Goal: Find specific page/section

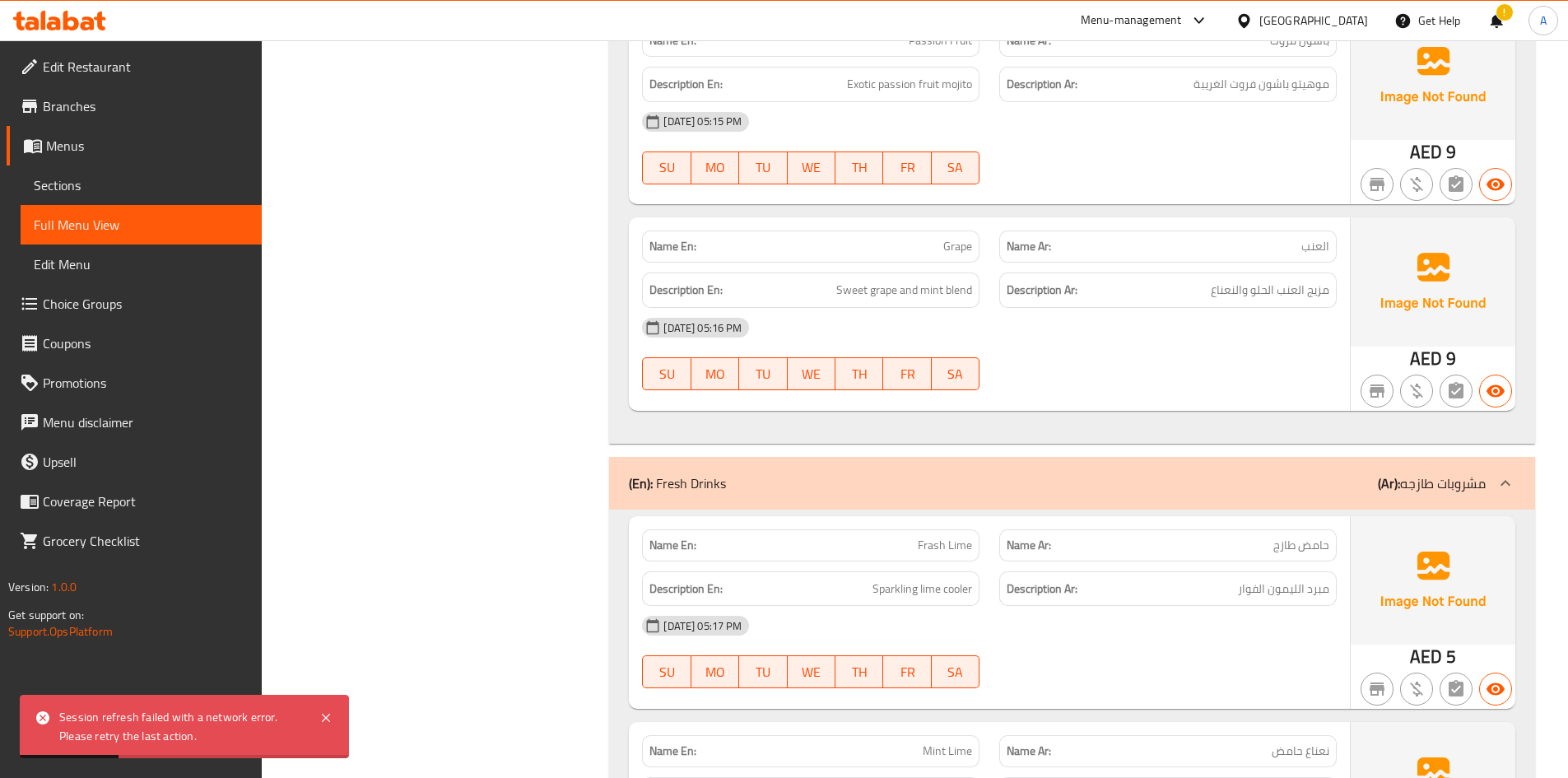
scroll to position [29159, 0]
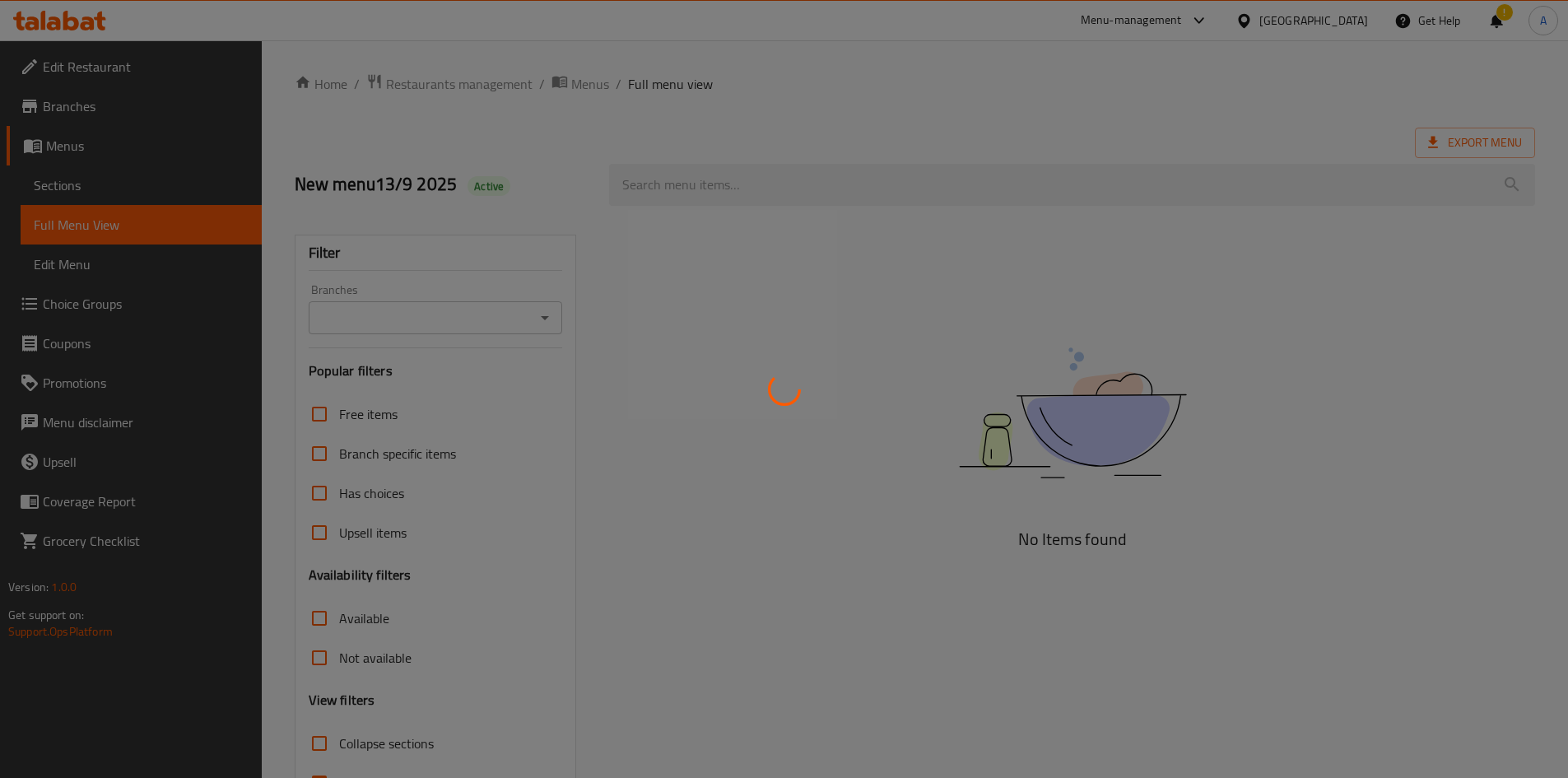
click at [592, 87] on div at bounding box center [784, 389] width 1568 height 778
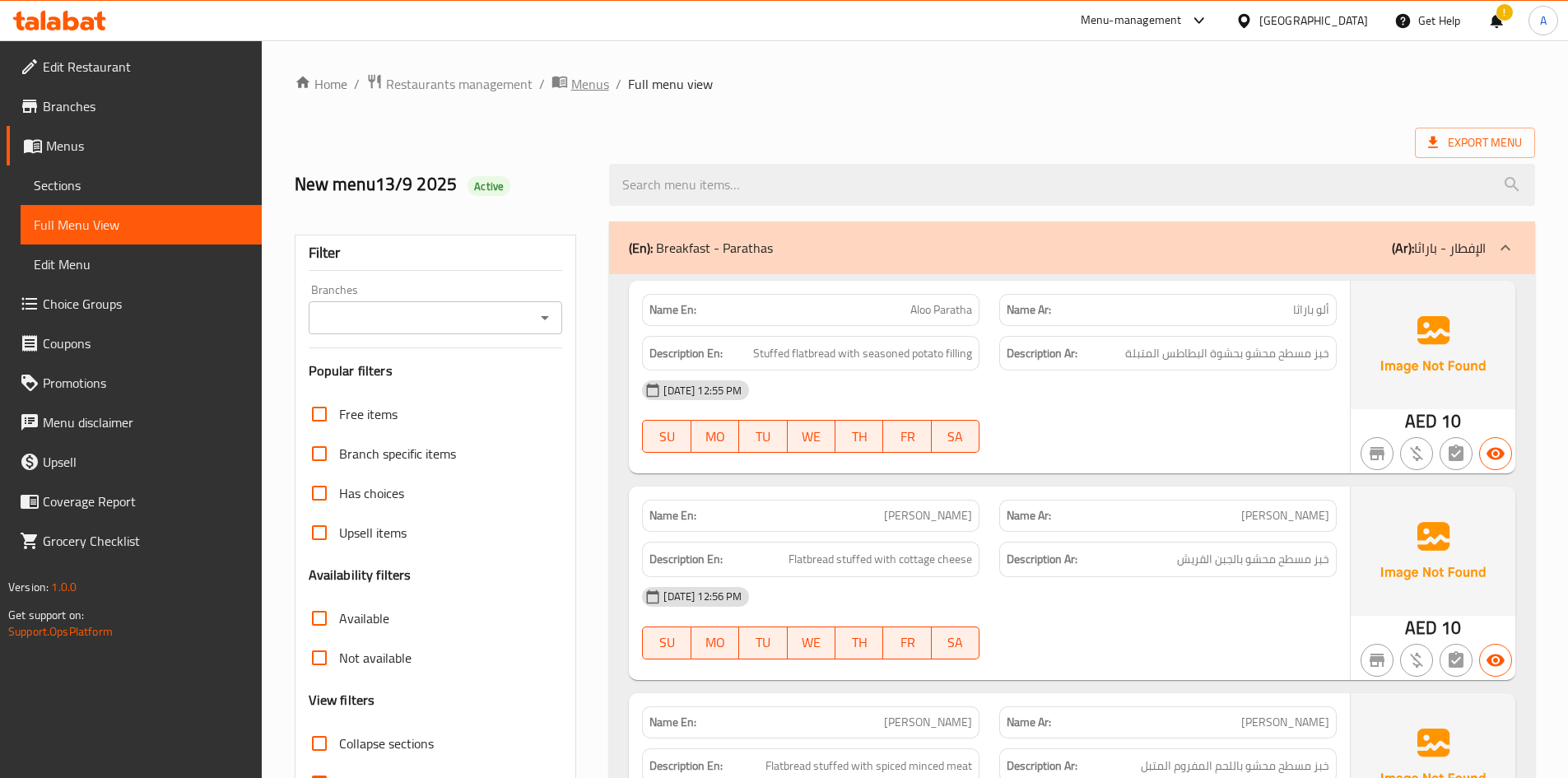
click at [556, 85] on icon "breadcrumb" at bounding box center [559, 82] width 15 height 11
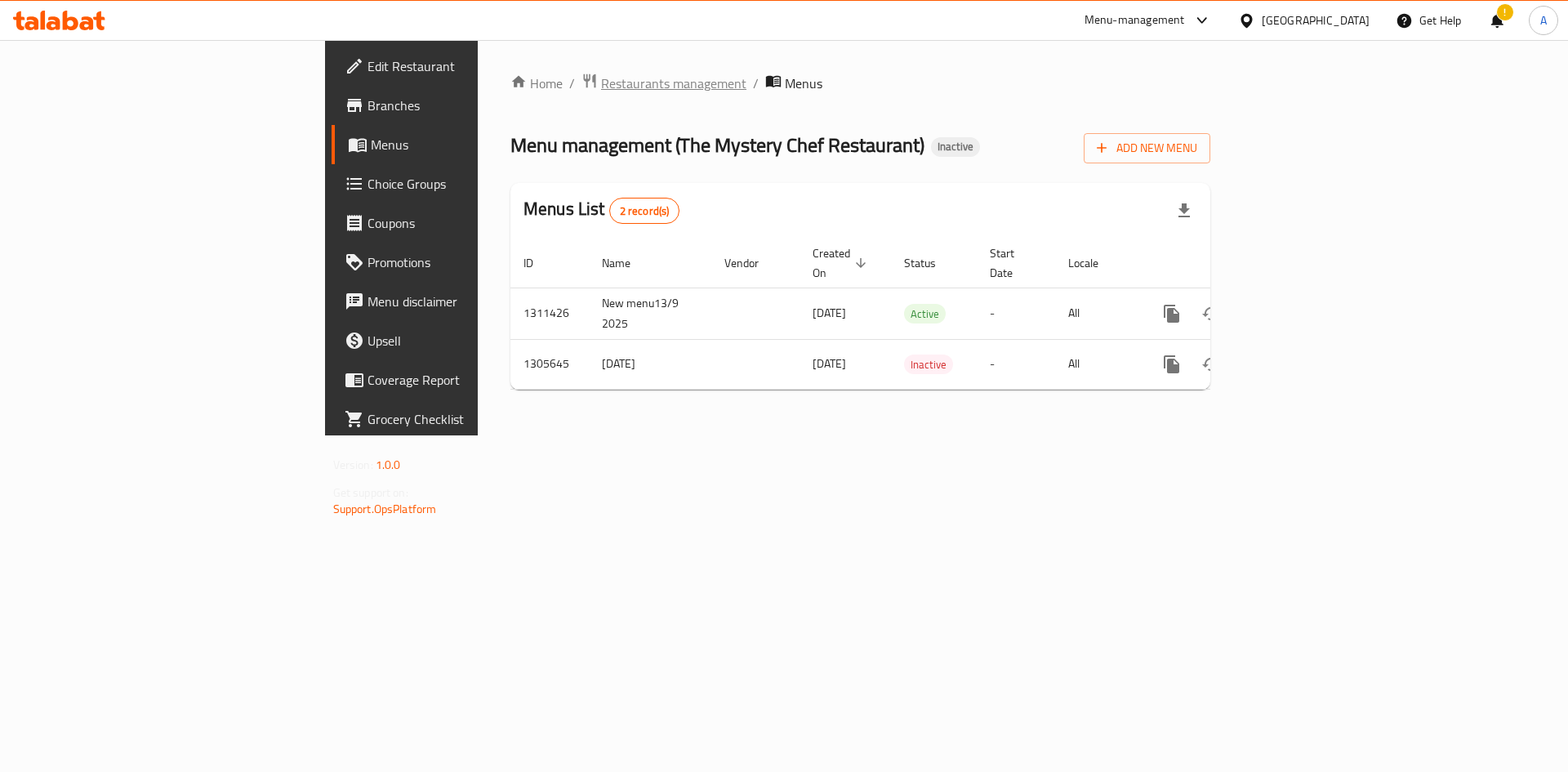
click at [601, 93] on span "Restaurants management" at bounding box center [674, 83] width 145 height 19
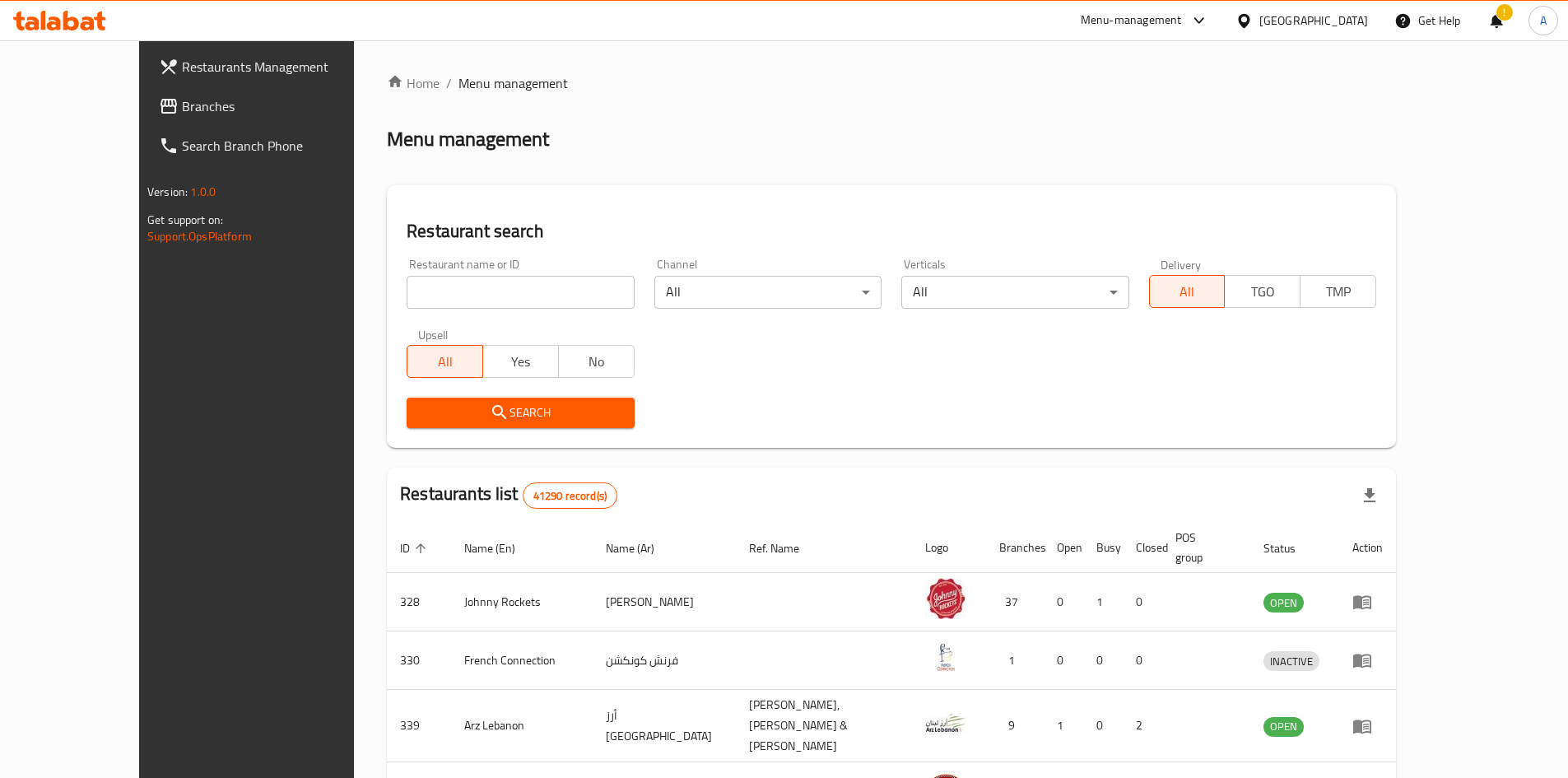
click at [529, 295] on input "search" at bounding box center [520, 291] width 227 height 33
paste input "774018"
type input "774018"
click at [544, 412] on span "Search" at bounding box center [521, 412] width 201 height 20
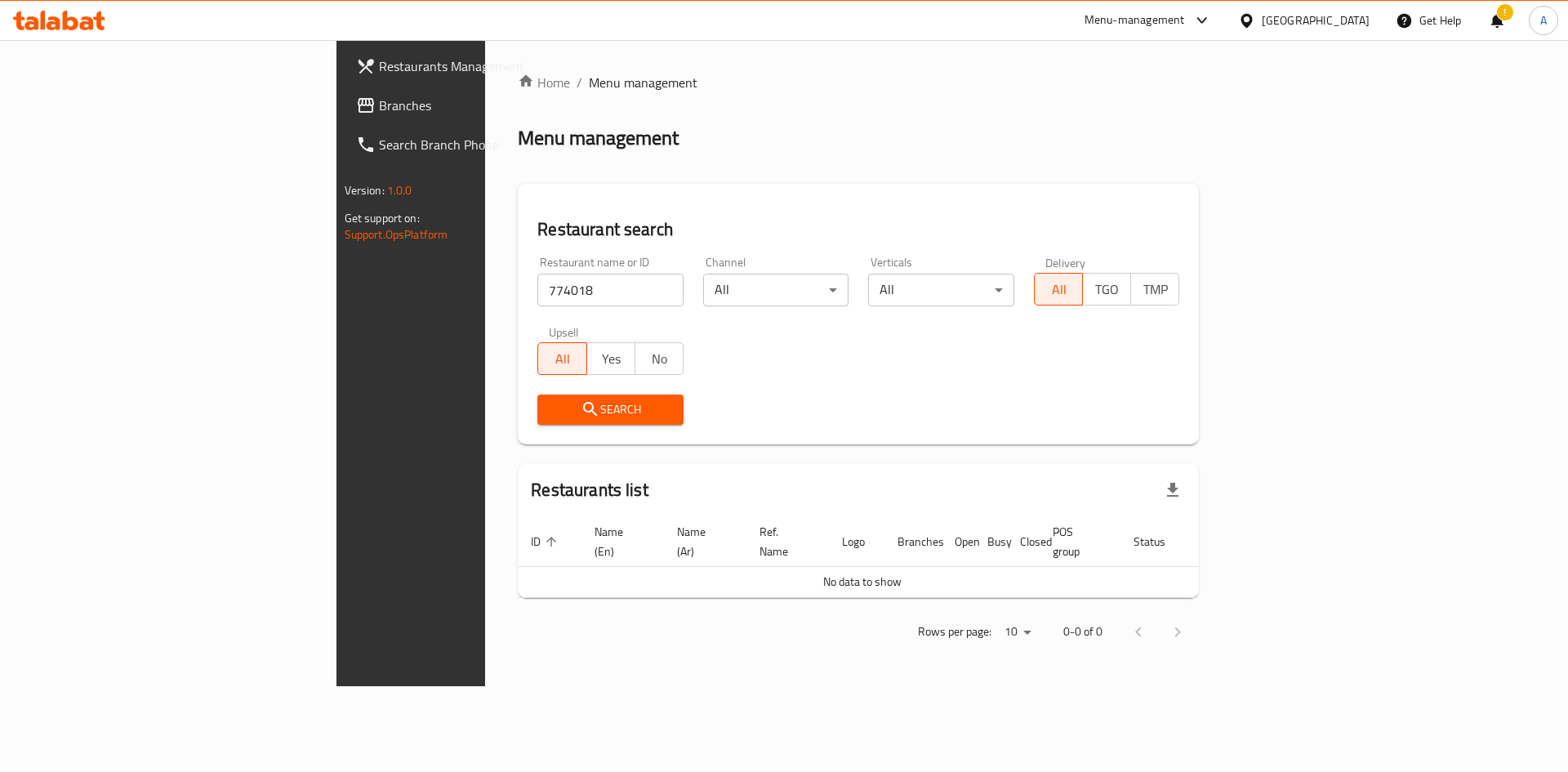
click at [1204, 14] on icon at bounding box center [1202, 20] width 19 height 19
click at [1053, 182] on div "Restaurant-Management" at bounding box center [1048, 181] width 128 height 18
